Goal: Task Accomplishment & Management: Use online tool/utility

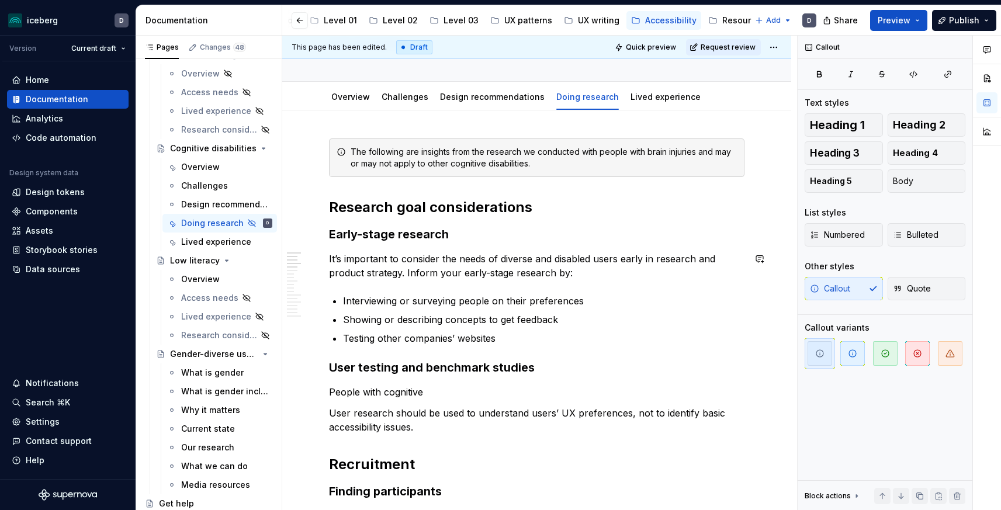
scroll to position [93, 0]
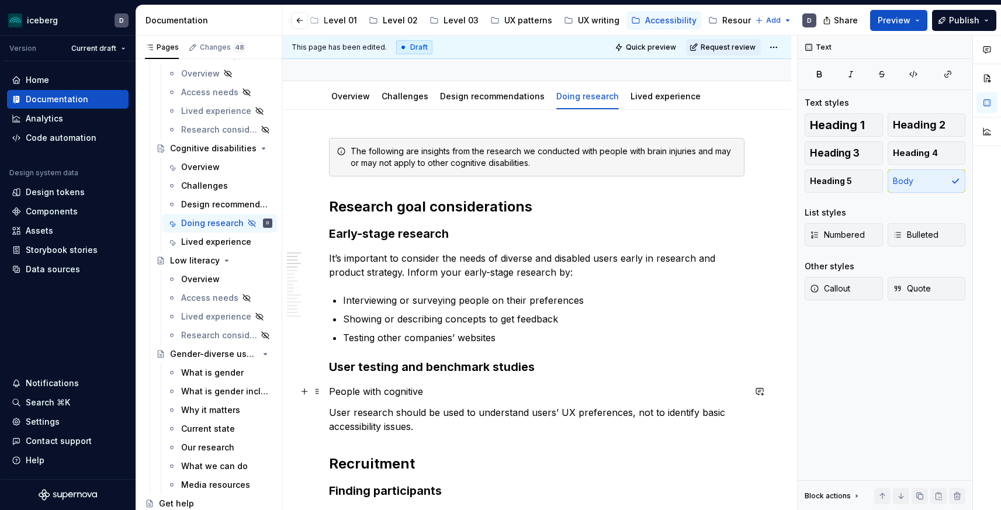
click at [459, 392] on p "People with cognitive" at bounding box center [536, 392] width 415 height 14
click at [469, 385] on p "People with cognitive disabilites should be included in user testing and benchm…" at bounding box center [536, 392] width 415 height 14
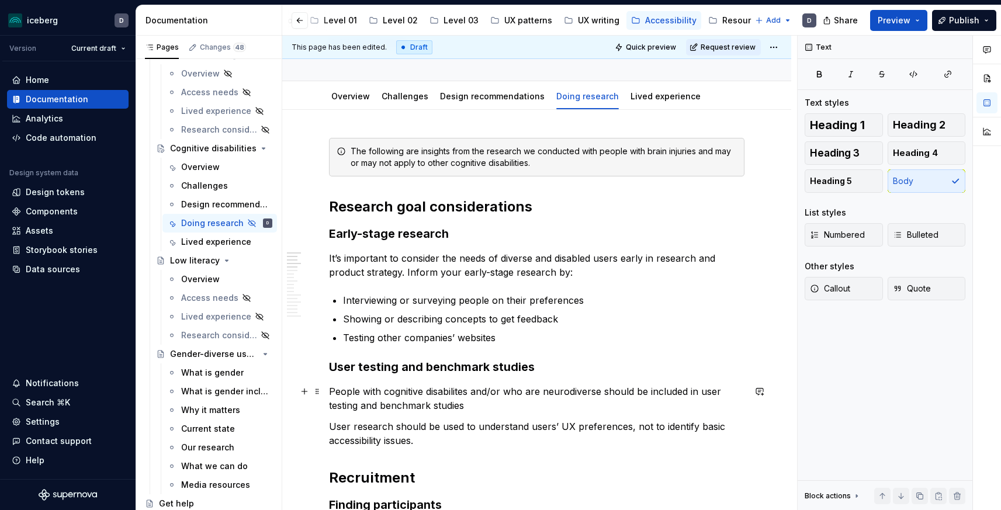
click at [480, 408] on p "People with cognitive disabilites and/or who are neurodiverse should be include…" at bounding box center [536, 399] width 415 height 28
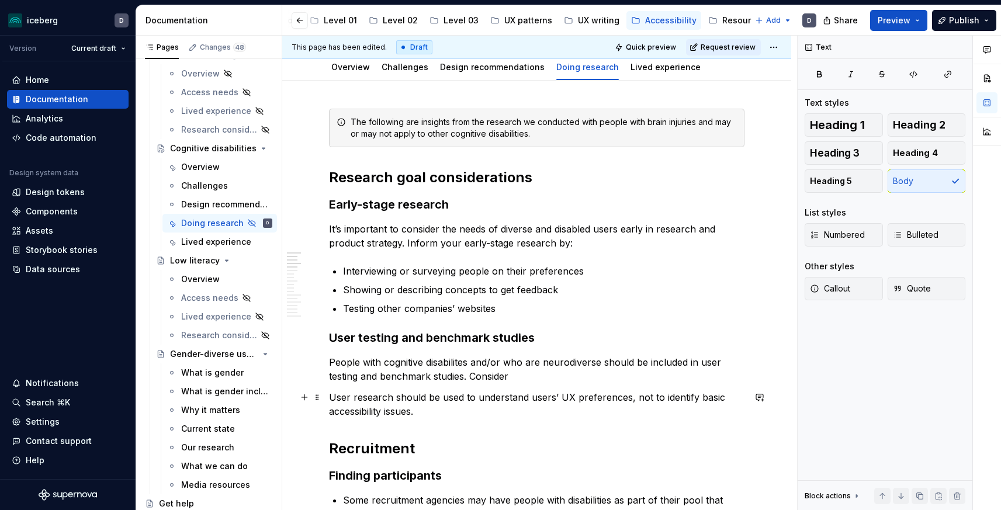
scroll to position [165, 0]
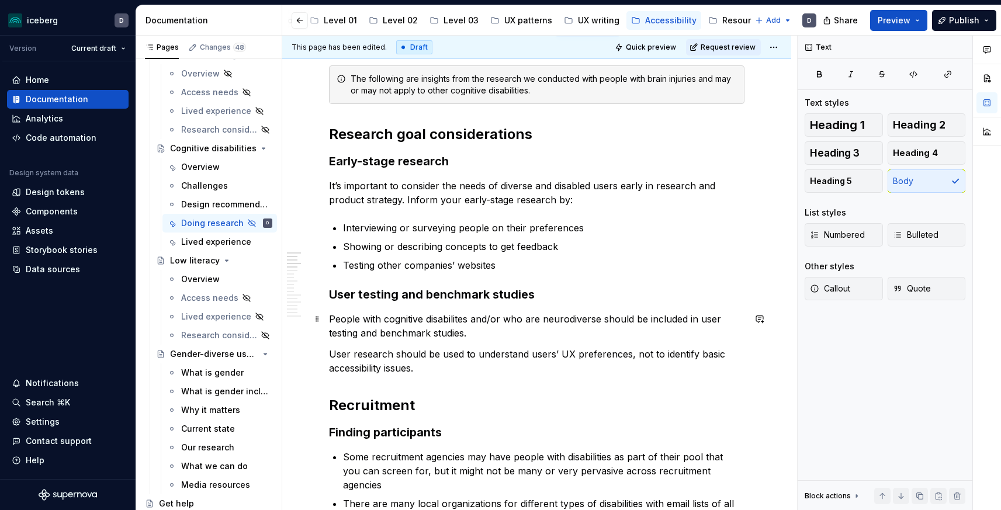
click at [505, 318] on p "People with cognitive disabilites and/or who are neurodiverse should be include…" at bounding box center [536, 326] width 415 height 28
click at [486, 331] on p "People with cognitive disabilites and/or who are neurodiverse should be include…" at bounding box center [536, 326] width 415 height 28
click at [695, 323] on p "People with cognitive disabilites and/or who are neurodiverse should be include…" at bounding box center [536, 326] width 415 height 28
click at [584, 337] on p "People with cognitive disabilites and/or who are neurodiverse should be include…" at bounding box center [536, 326] width 415 height 28
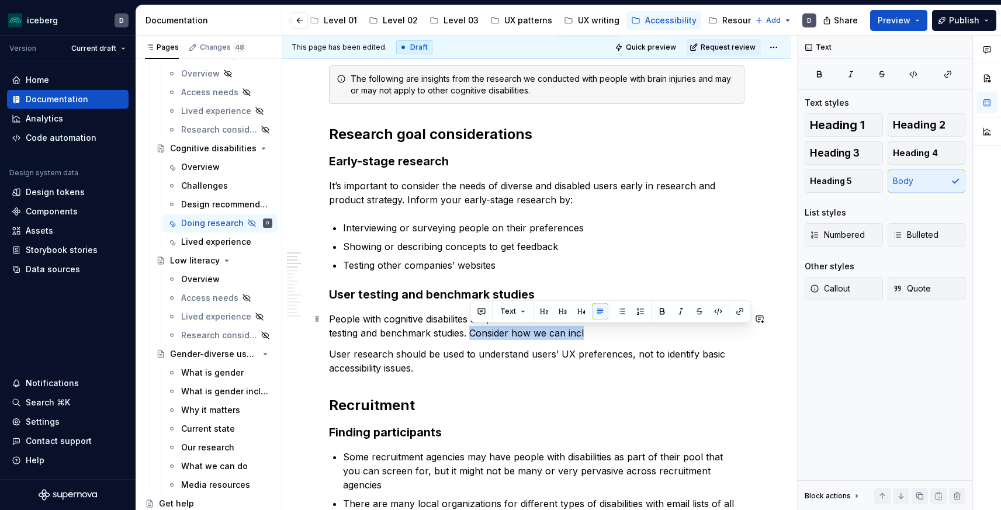
drag, startPoint x: 607, startPoint y: 333, endPoint x: 472, endPoint y: 335, distance: 135.6
click at [472, 335] on p "People with cognitive disabilites and/or who are neurodiverse should be include…" at bounding box center [536, 326] width 415 height 28
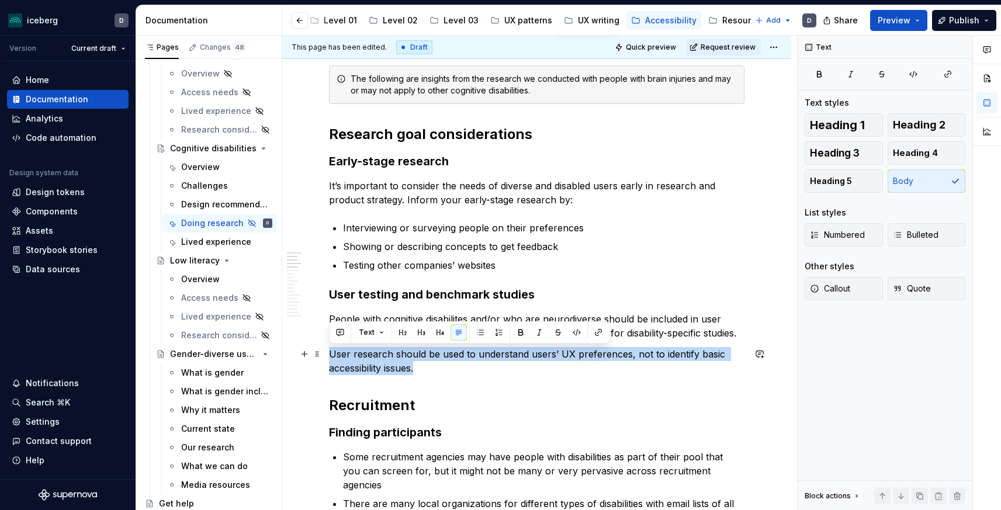
drag, startPoint x: 446, startPoint y: 370, endPoint x: 293, endPoint y: 347, distance: 154.8
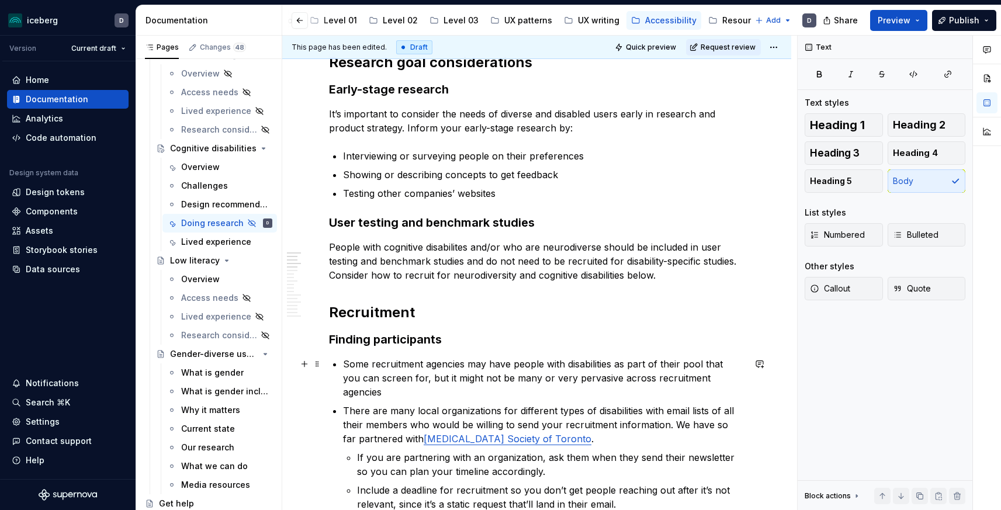
scroll to position [238, 0]
drag, startPoint x: 678, startPoint y: 275, endPoint x: 629, endPoint y: 275, distance: 49.7
click at [629, 275] on p "People with cognitive disabilites and/or who are neurodiverse should be include…" at bounding box center [536, 261] width 415 height 42
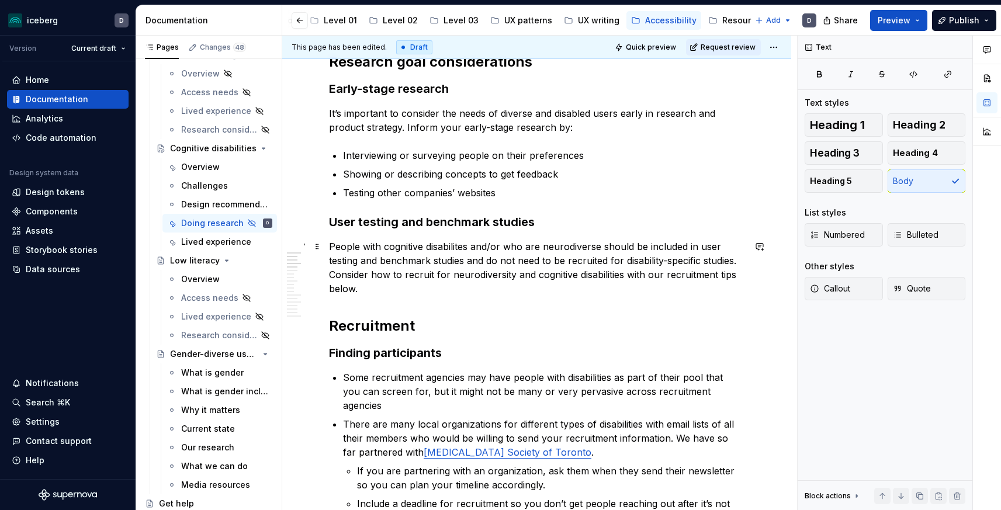
click at [714, 276] on p "People with cognitive disabilites and/or who are neurodiverse should be include…" at bounding box center [536, 268] width 415 height 56
click at [449, 291] on p "People with cognitive disabilites and/or who are neurodiverse should be include…" at bounding box center [536, 268] width 415 height 56
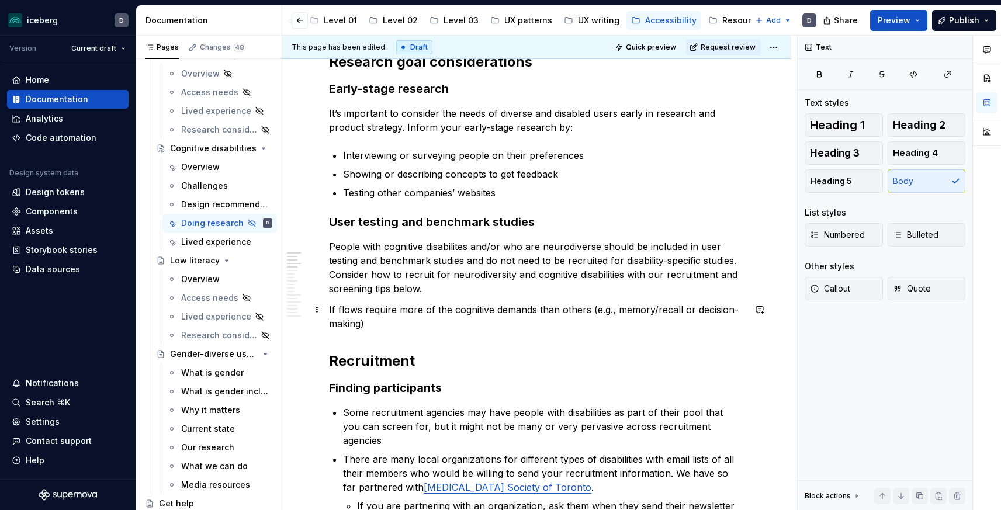
click at [559, 311] on p "If flows require more of the cognitive demands than others (e.g., memory/recall…" at bounding box center [536, 317] width 415 height 28
click at [483, 324] on p "If flows require more of the cognitive demands than the others (e.g., memory/re…" at bounding box center [536, 317] width 415 height 28
drag, startPoint x: 504, startPoint y: 328, endPoint x: 411, endPoint y: 324, distance: 93.6
click at [411, 324] on p "If flows require more of the cognitive demands than the others (e.g., memory/re…" at bounding box center [536, 317] width 415 height 28
click at [517, 324] on p "If flows require more of the cognitive demands than the others (e.g., memory/re…" at bounding box center [536, 317] width 415 height 28
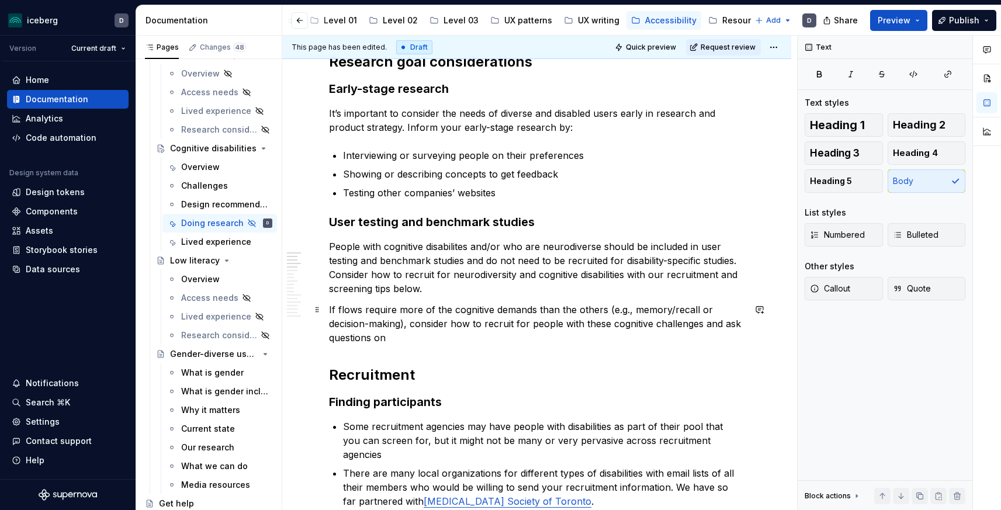
click at [399, 341] on p "If flows require more of the cognitive demands than the others (e.g., memory/re…" at bounding box center [536, 324] width 415 height 42
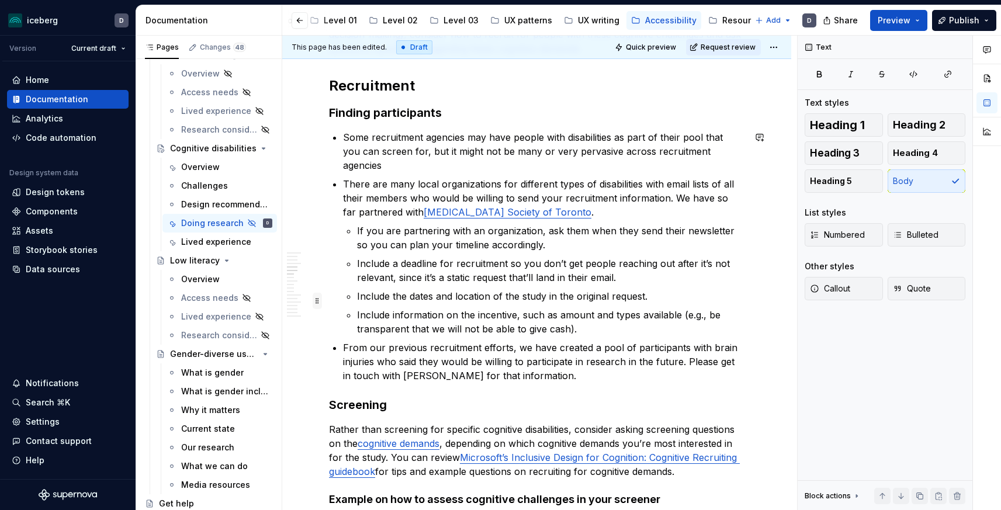
scroll to position [153, 0]
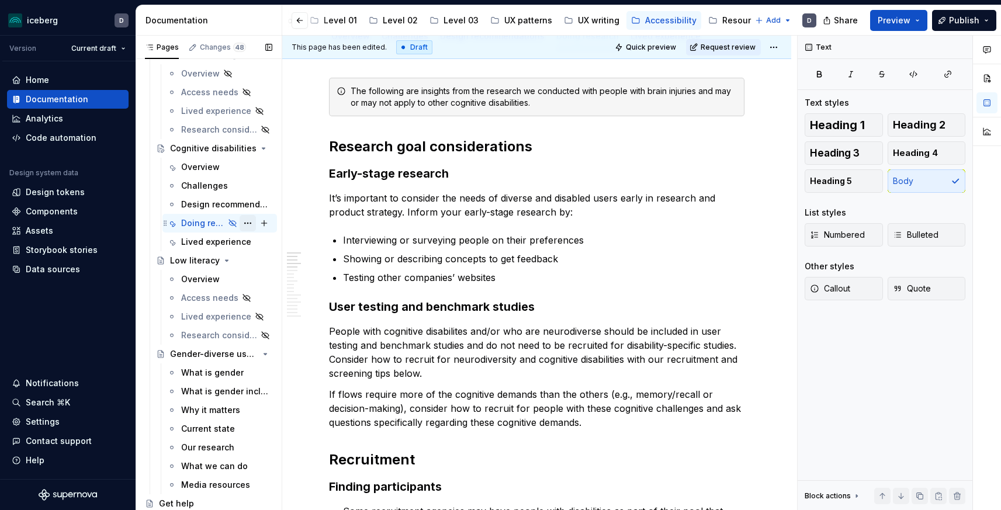
click at [250, 224] on button "Page tree" at bounding box center [248, 223] width 16 height 16
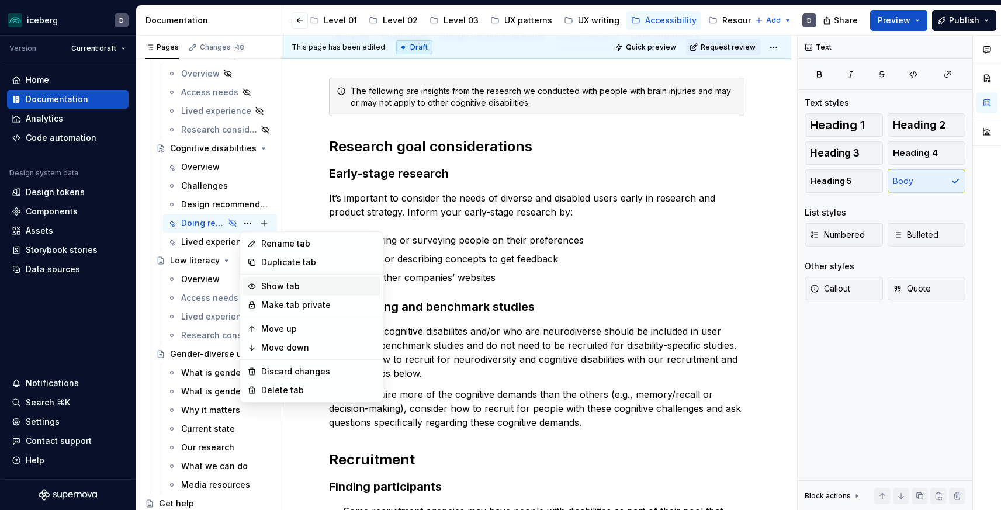
click at [276, 290] on div "Show tab" at bounding box center [318, 286] width 115 height 12
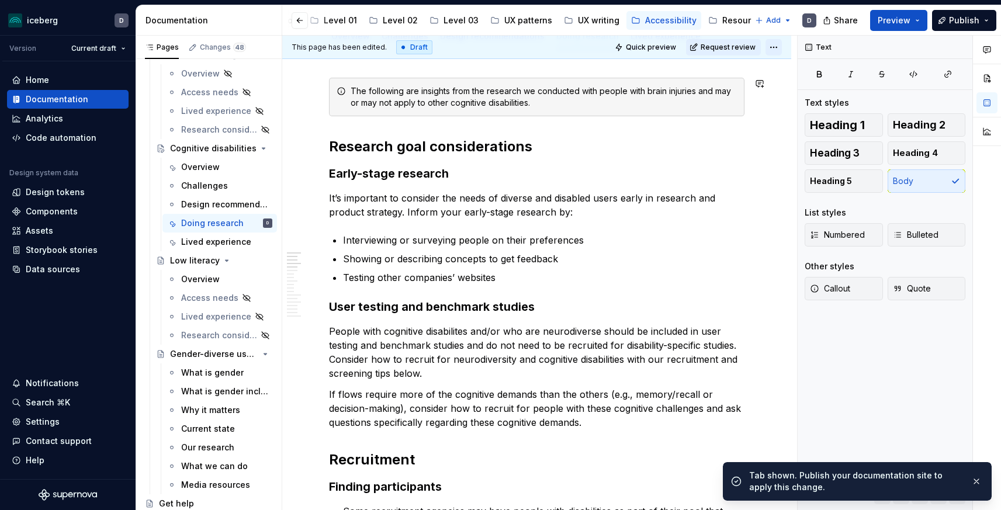
click at [779, 50] on html "iceberg D Version Current draft Home Documentation Analytics Code automation De…" at bounding box center [500, 255] width 1001 height 510
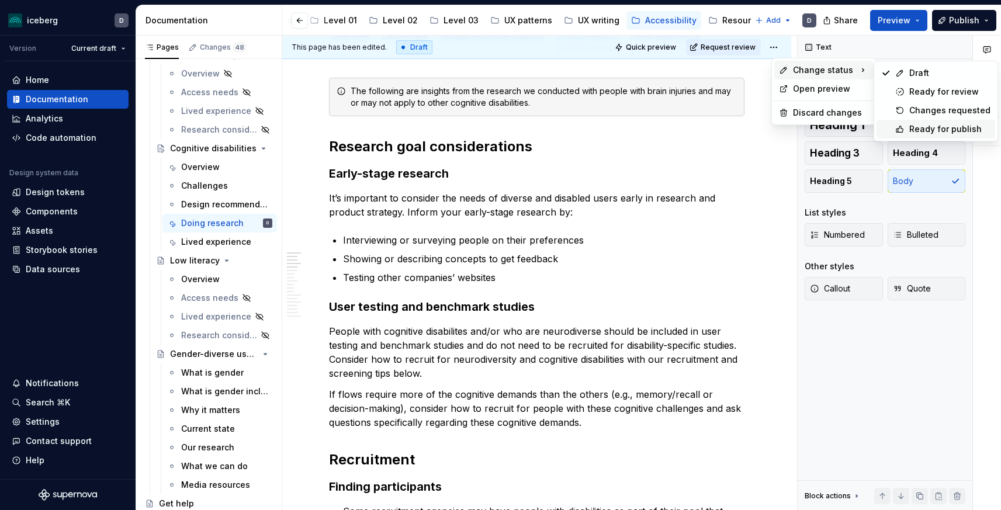
click at [928, 131] on div "Ready for publish" at bounding box center [949, 129] width 81 height 12
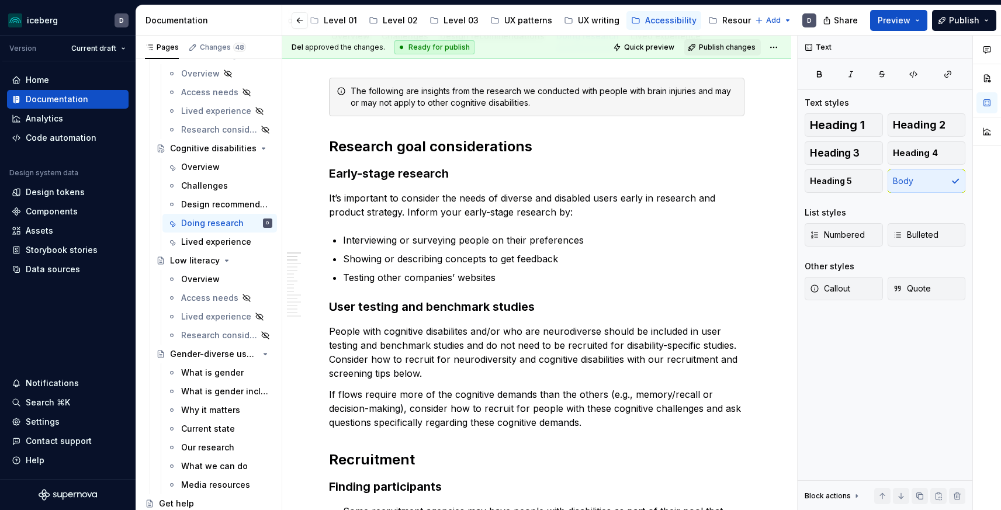
scroll to position [0, 0]
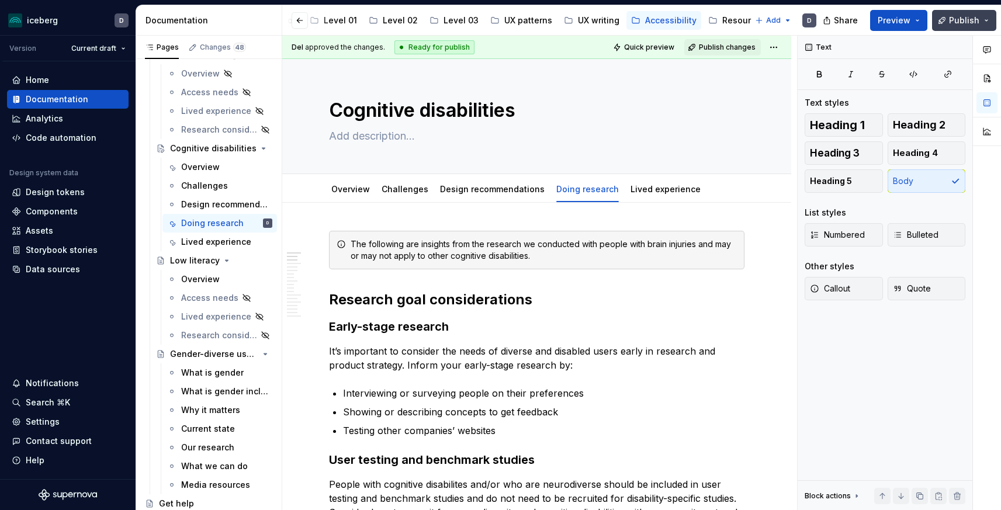
click at [957, 17] on span "Publish" at bounding box center [964, 21] width 30 height 12
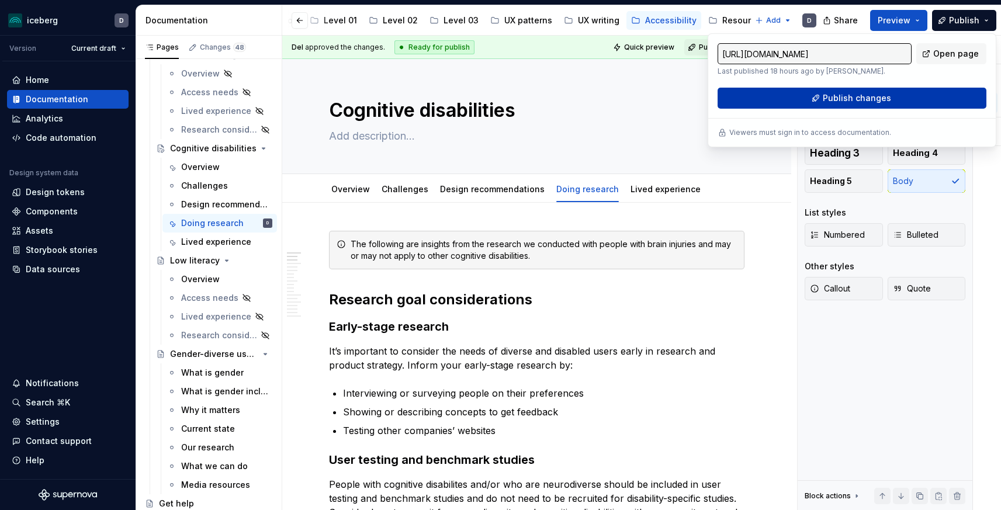
click at [903, 98] on button "Publish changes" at bounding box center [852, 98] width 269 height 21
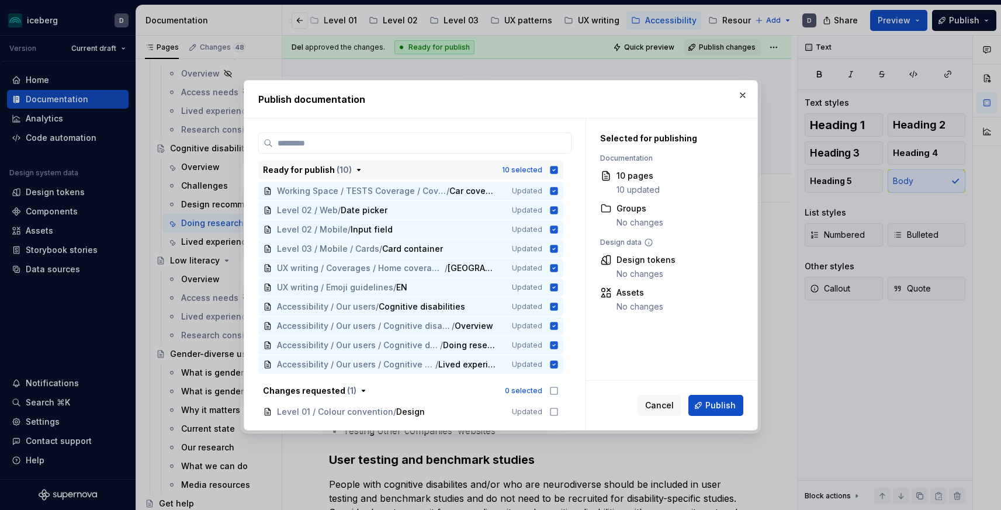
click at [557, 168] on icon "button" at bounding box center [554, 170] width 8 height 8
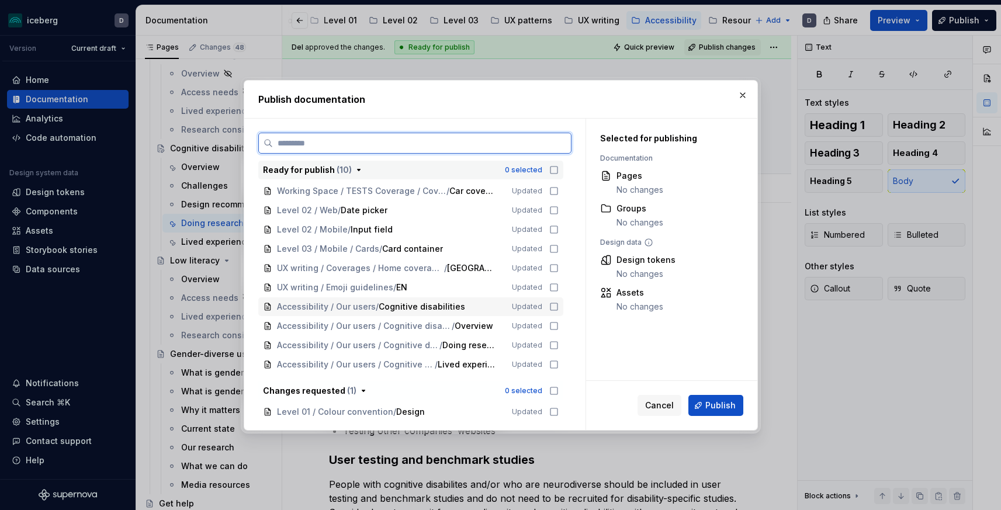
click at [556, 306] on icon at bounding box center [553, 306] width 7 height 7
click at [557, 328] on icon at bounding box center [553, 325] width 9 height 9
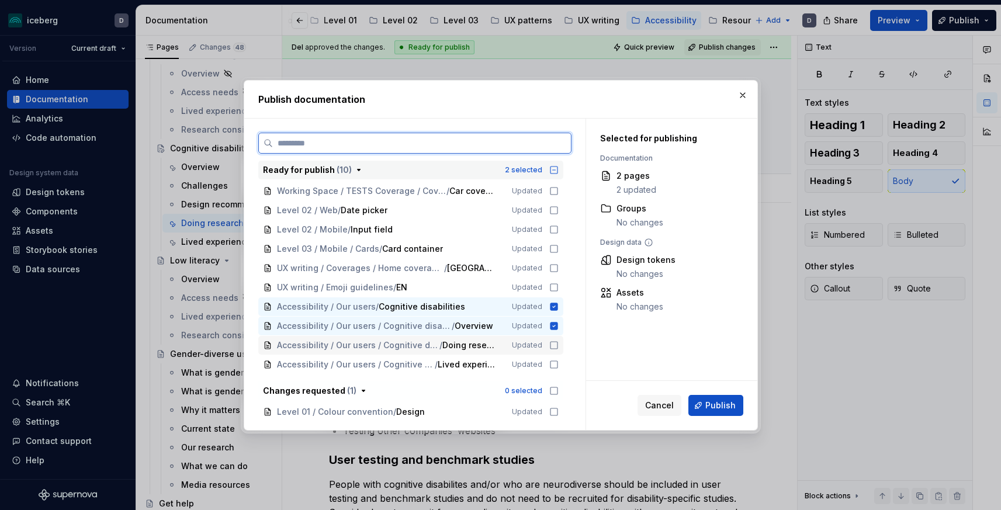
click at [559, 349] on icon at bounding box center [553, 345] width 9 height 9
click at [559, 364] on icon at bounding box center [553, 364] width 9 height 9
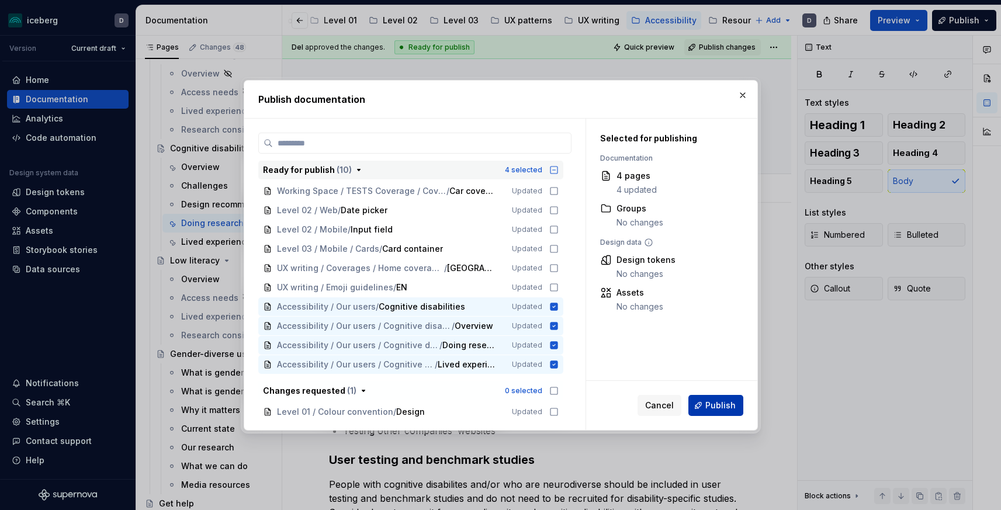
click at [714, 406] on span "Publish" at bounding box center [720, 406] width 30 height 12
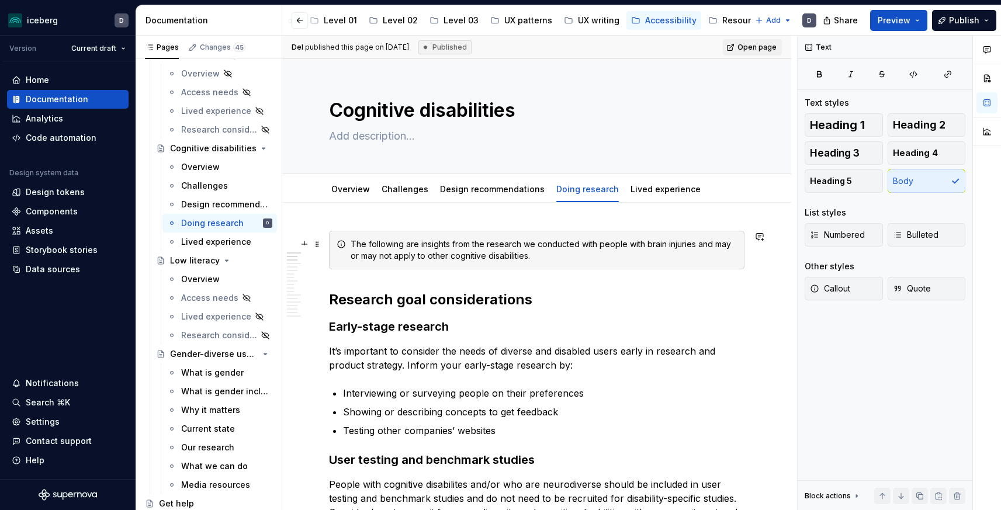
type textarea "*"
